Goal: Information Seeking & Learning: Learn about a topic

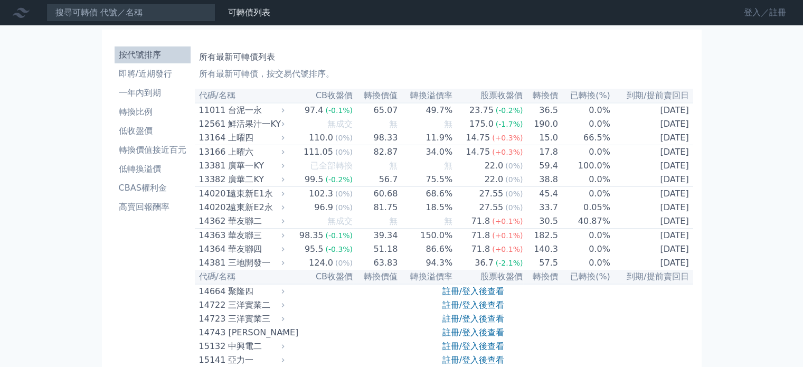
click at [750, 11] on link "登入／註冊" at bounding box center [764, 12] width 59 height 17
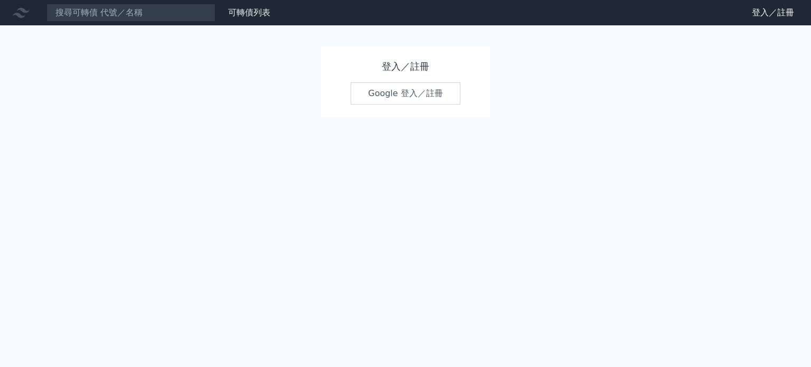
click at [420, 90] on link "Google 登入／註冊" at bounding box center [406, 93] width 110 height 22
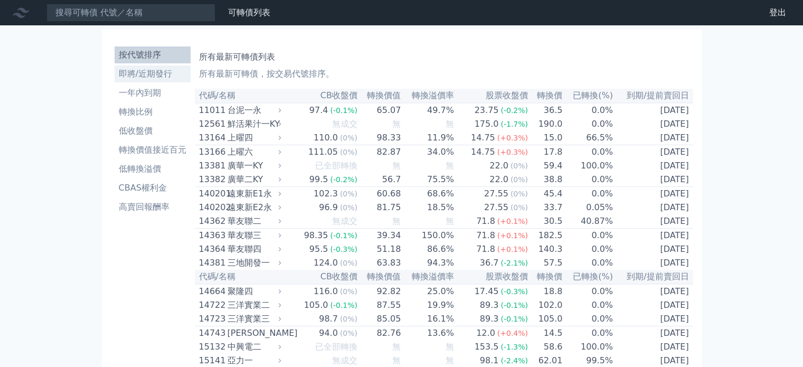
click at [156, 77] on li "即將/近期發行" at bounding box center [153, 74] width 76 height 13
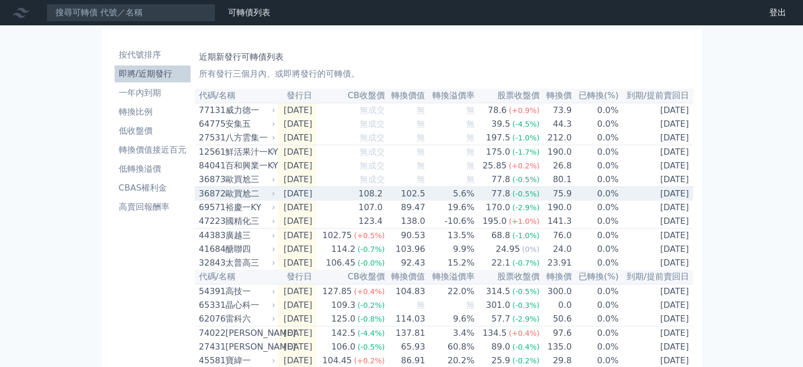
click at [259, 200] on div "歐買尬二" at bounding box center [249, 193] width 48 height 13
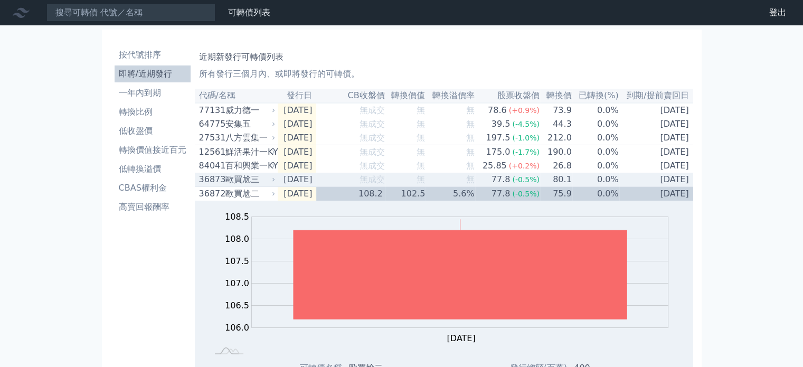
click at [290, 183] on td "[DATE]" at bounding box center [297, 180] width 39 height 14
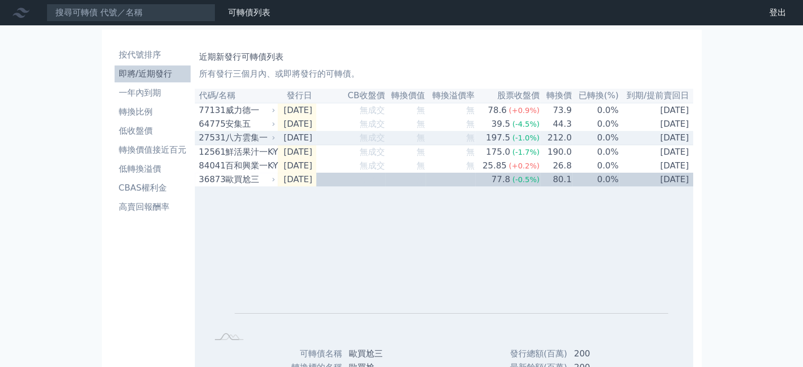
click at [303, 140] on td "[DATE]" at bounding box center [297, 138] width 39 height 14
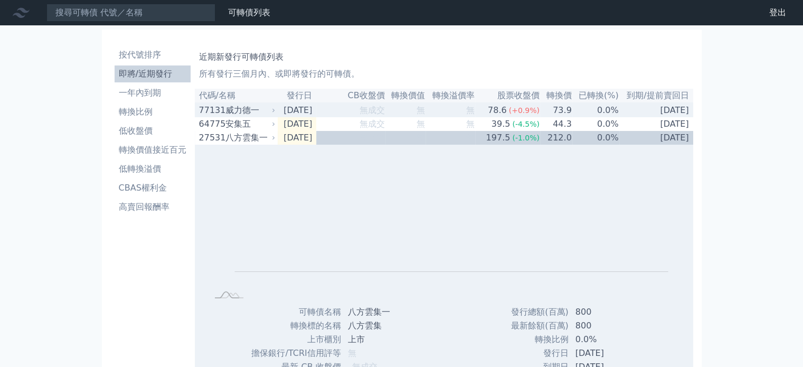
click at [280, 114] on td "[DATE]" at bounding box center [297, 110] width 39 height 14
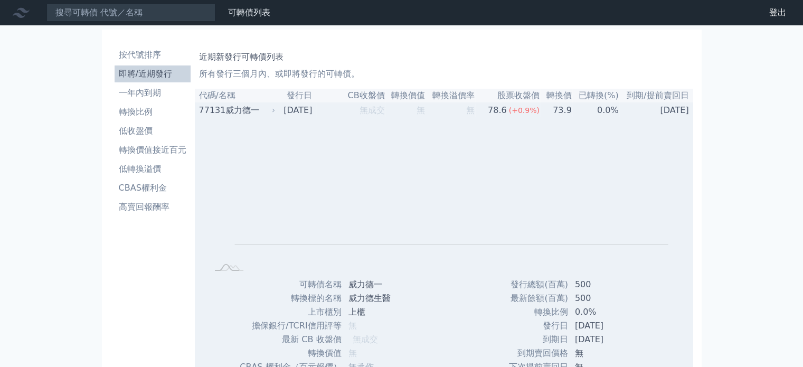
click at [270, 112] on icon at bounding box center [273, 110] width 6 height 6
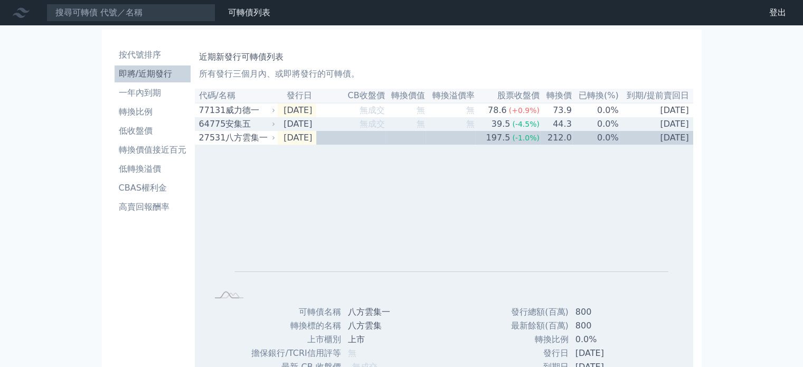
click at [272, 130] on div "64775 安集五" at bounding box center [238, 124] width 78 height 13
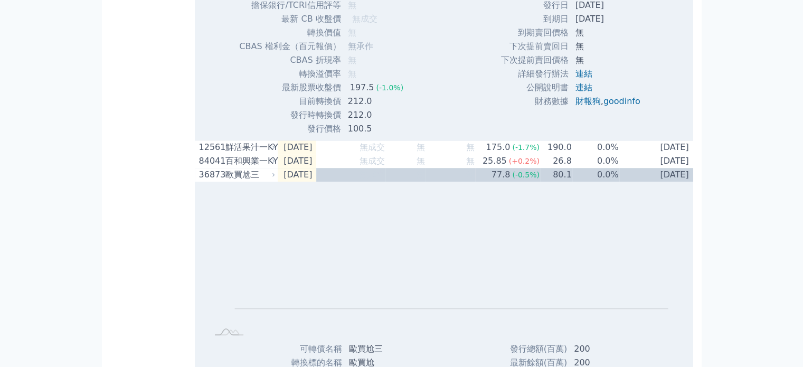
scroll to position [739, 0]
